Goal: Navigation & Orientation: Find specific page/section

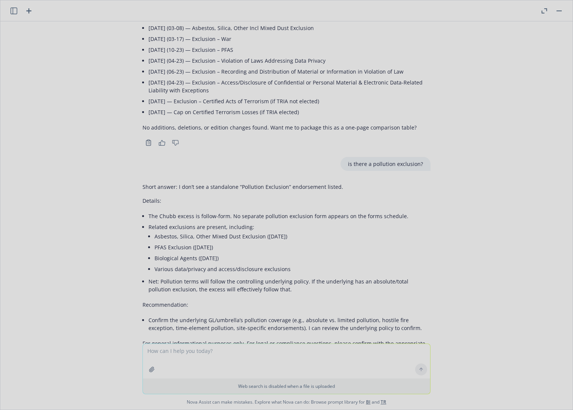
scroll to position [5045, 0]
